Goal: Check status: Check status

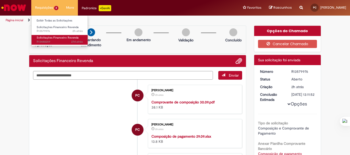
click at [56, 42] on span "27d atrás 27 dias atrás R13480259" at bounding box center [60, 42] width 46 height 4
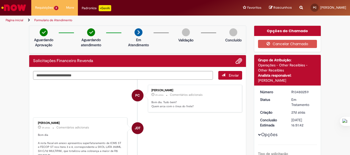
click at [51, 94] on li "PC [PERSON_NAME] 2h atrás 2 horas atrás Comentários adicionais Bom dia. Tudo be…" at bounding box center [137, 99] width 209 height 28
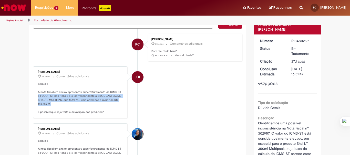
drag, startPoint x: 36, startPoint y: 96, endPoint x: 120, endPoint y: 102, distance: 84.7
click at [120, 102] on div "[PERSON_NAME] 3h atrás 3 horas atrás Comentários adicionais Bom dia A nota fisc…" at bounding box center [80, 92] width 91 height 49
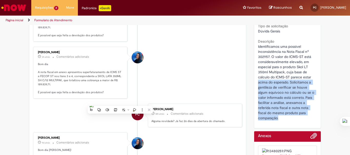
drag, startPoint x: 256, startPoint y: 82, endPoint x: 311, endPoint y: 119, distance: 66.0
click at [311, 119] on div "Identificamos uma possível inconsistência na Nota Fiscal nº 302957. O valor do …" at bounding box center [287, 82] width 59 height 77
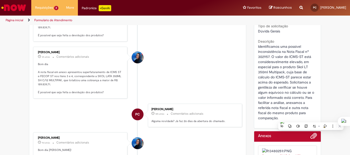
click at [208, 90] on li "[PERSON_NAME] 3h atrás 3 horas atrás Comentários adicionais Bom dia A nota fisc…" at bounding box center [137, 73] width 209 height 52
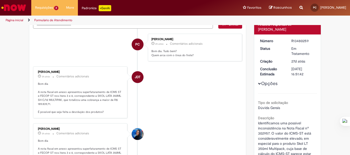
scroll to position [0, 0]
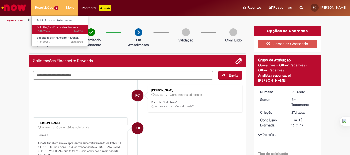
click at [47, 34] on link "Solicitações Financeiro Revenda 3h atrás 3 horas atrás R13579976" at bounding box center [59, 29] width 56 height 9
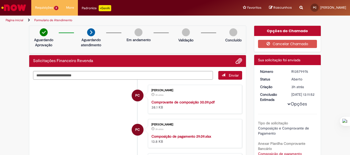
drag, startPoint x: 309, startPoint y: 72, endPoint x: 289, endPoint y: 71, distance: 20.2
click at [291, 71] on div "R13579976" at bounding box center [303, 71] width 24 height 5
copy div "R13579976"
